Goal: Information Seeking & Learning: Learn about a topic

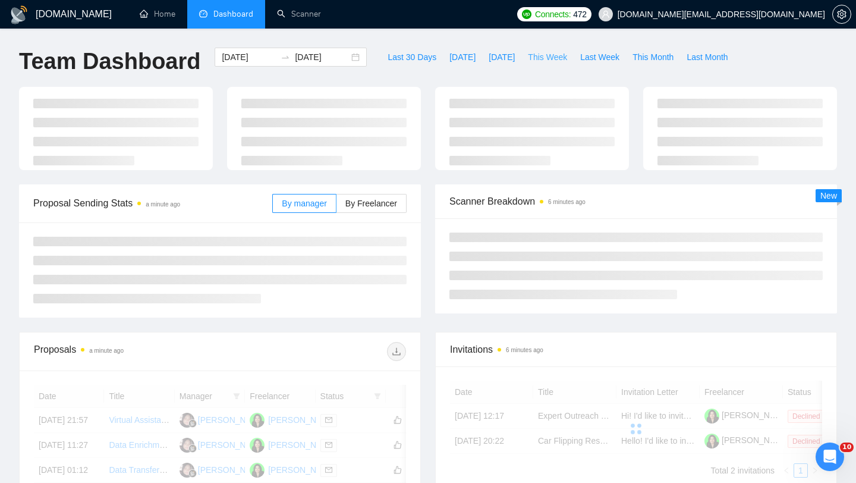
click at [544, 61] on span "This Week" at bounding box center [547, 57] width 39 height 13
type input "[DATE]"
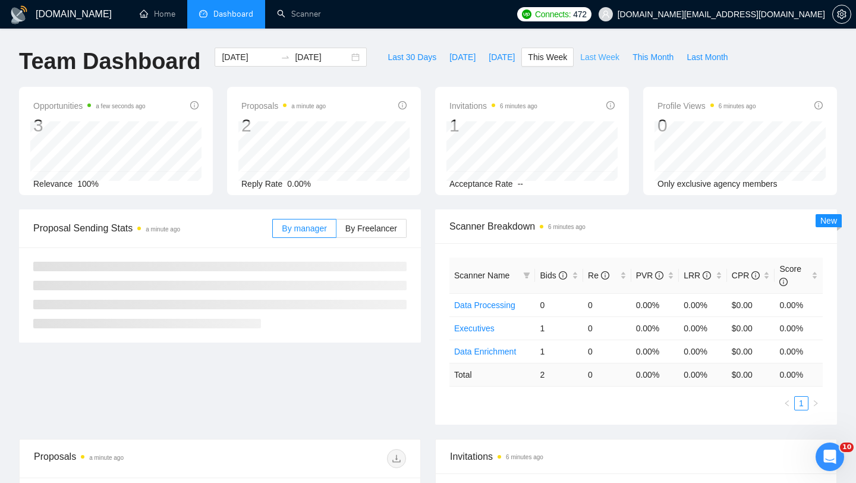
click at [591, 61] on span "Last Week" at bounding box center [599, 57] width 39 height 13
type input "[DATE]"
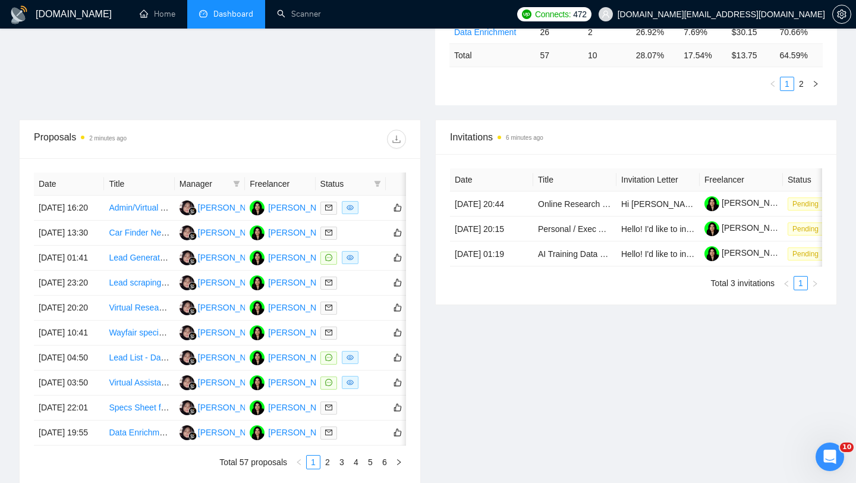
scroll to position [377, 0]
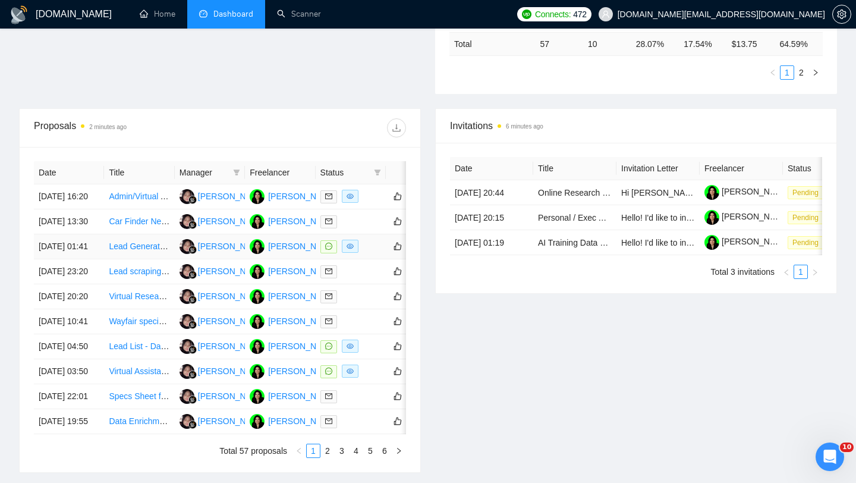
click at [141, 259] on td "Lead Generation Expert Needed to Scrape New Canadian Businesses" at bounding box center [139, 246] width 70 height 25
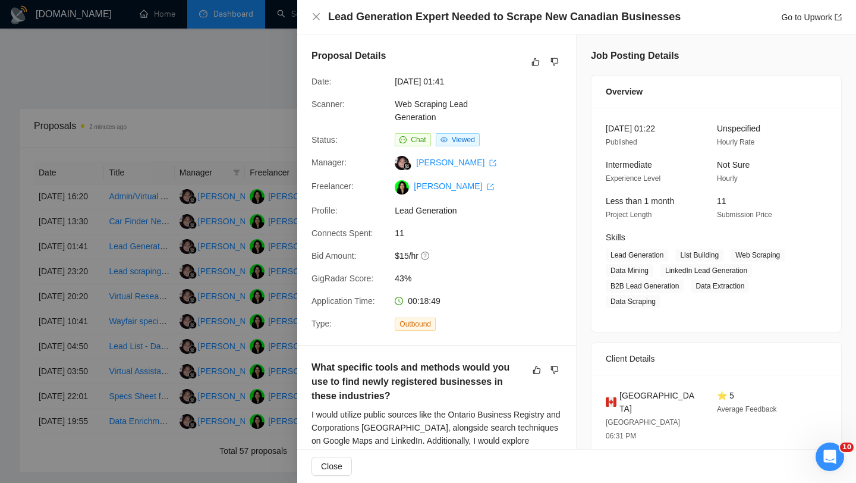
click at [124, 124] on div at bounding box center [428, 241] width 856 height 483
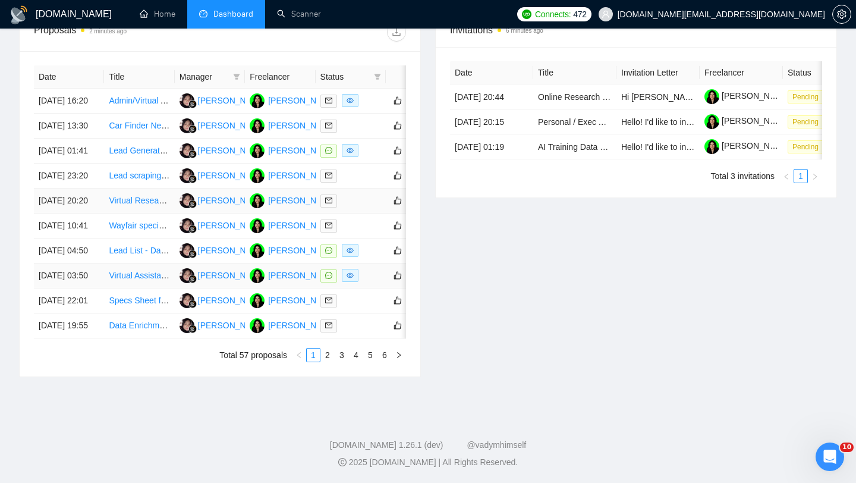
scroll to position [488, 0]
click at [326, 361] on link "2" at bounding box center [327, 354] width 13 height 13
click at [341, 361] on link "3" at bounding box center [341, 354] width 13 height 13
click at [355, 361] on link "4" at bounding box center [355, 354] width 13 height 13
click at [369, 361] on link "5" at bounding box center [370, 354] width 13 height 13
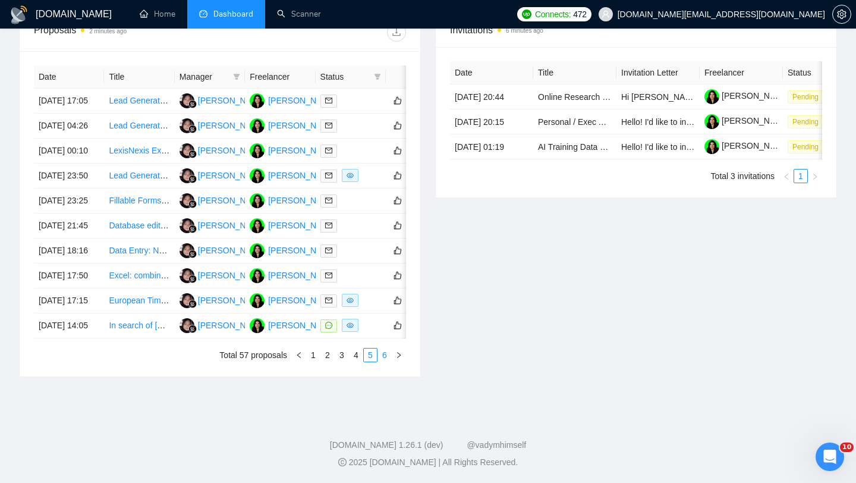
click at [383, 361] on link "6" at bounding box center [384, 354] width 13 height 13
